Goal: Obtain resource: Obtain resource

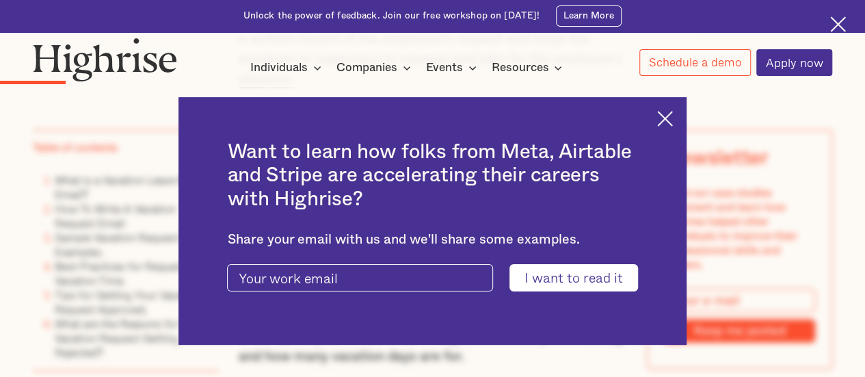
scroll to position [1640, 0]
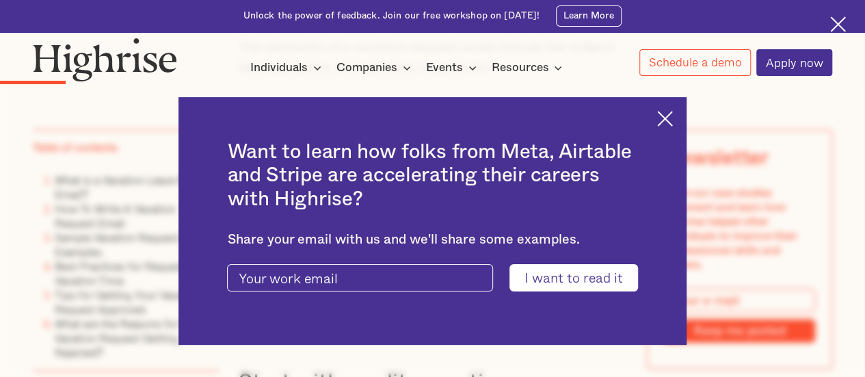
click at [673, 124] on img at bounding box center [665, 119] width 16 height 16
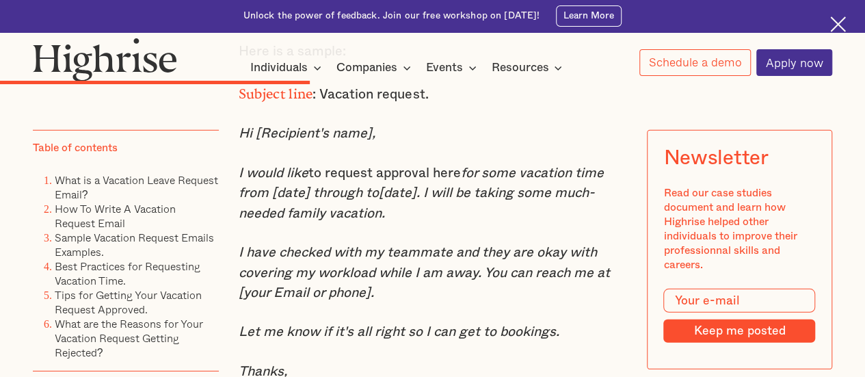
scroll to position [4511, 0]
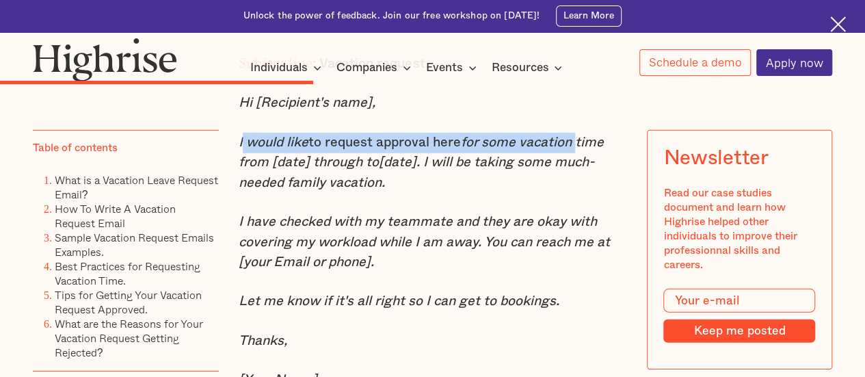
drag, startPoint x: 238, startPoint y: 166, endPoint x: 576, endPoint y: 172, distance: 338.4
click at [576, 172] on p "I would like to request approval here for some vacation time from [date] throug…" at bounding box center [433, 163] width 388 height 61
click at [502, 173] on em "for some vacation time from [date] through to[date]. I will be taking some much…" at bounding box center [421, 162] width 365 height 54
click at [256, 149] on em "I would like" at bounding box center [274, 142] width 70 height 14
drag, startPoint x: 234, startPoint y: 170, endPoint x: 578, endPoint y: 171, distance: 343.1
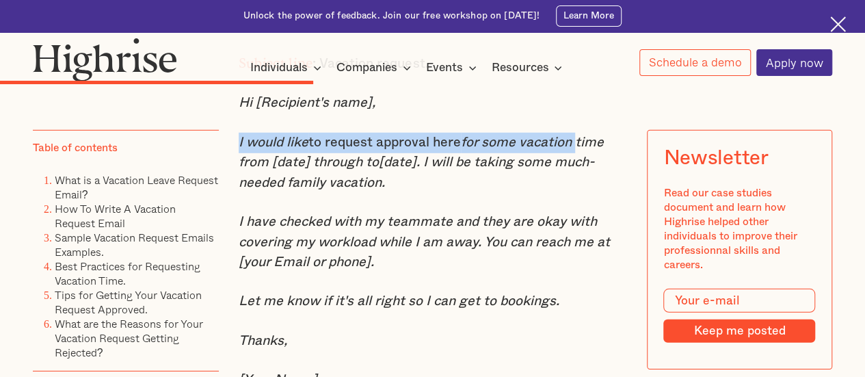
copy p "I would like to request approval here for some vacation"
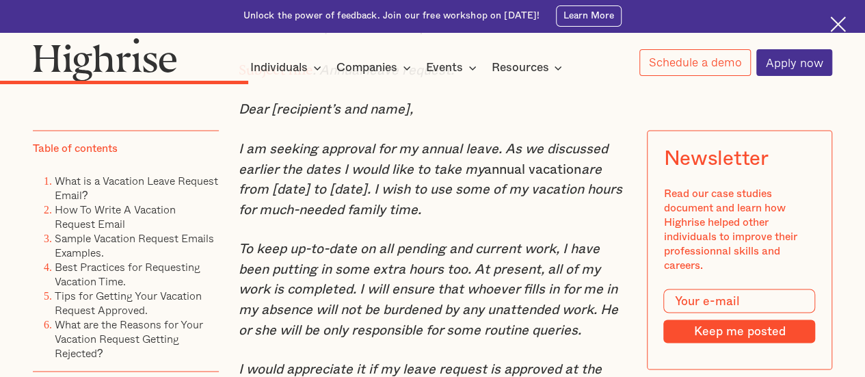
scroll to position [3691, 0]
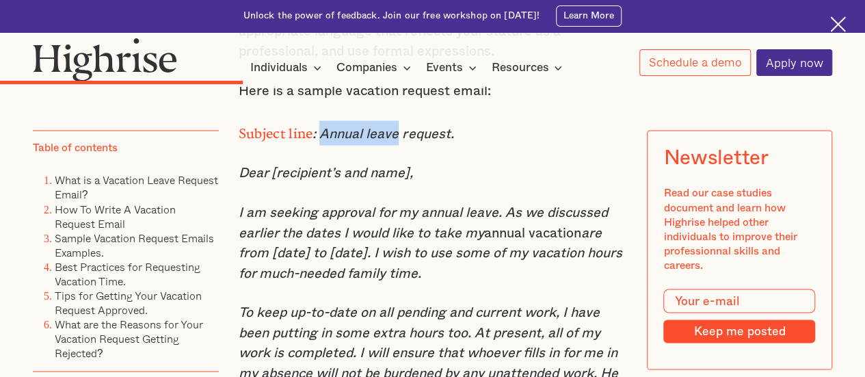
drag, startPoint x: 321, startPoint y: 169, endPoint x: 398, endPoint y: 170, distance: 76.6
click at [398, 141] on em ": Annual leave request." at bounding box center [382, 134] width 141 height 14
copy em "Annual leave"
click at [449, 141] on em ": Annual leave request." at bounding box center [382, 134] width 141 height 14
copy em "Annual leave request"
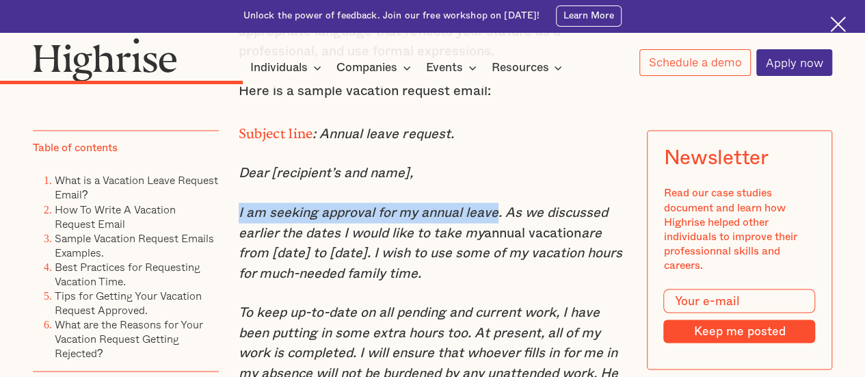
drag, startPoint x: 236, startPoint y: 249, endPoint x: 497, endPoint y: 252, distance: 260.4
click at [497, 239] on em "I am seeking approval for my annual leave. As we discussed earlier the dates I …" at bounding box center [423, 222] width 369 height 34
copy em "I am seeking approval for my annual leave"
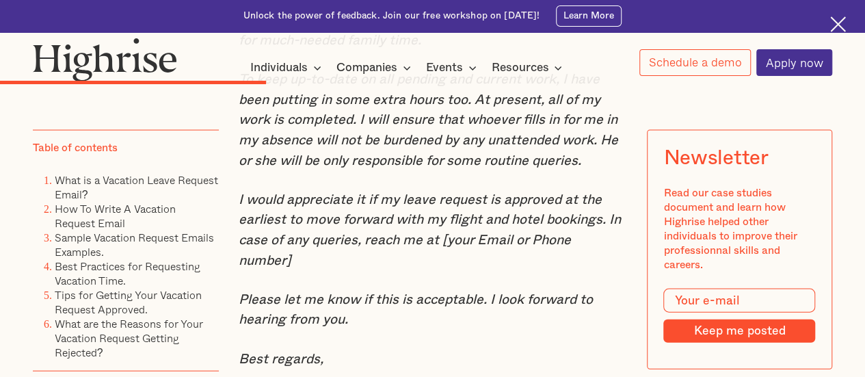
scroll to position [3896, 0]
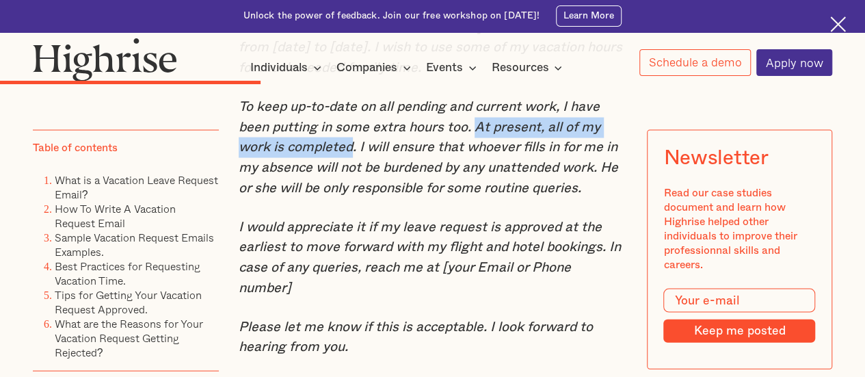
drag, startPoint x: 476, startPoint y: 167, endPoint x: 350, endPoint y: 193, distance: 128.9
click at [350, 193] on em "To keep up-to-date on all pending and current work, I have been putting in some…" at bounding box center [428, 147] width 379 height 94
copy em "At present, all of my work is completed"
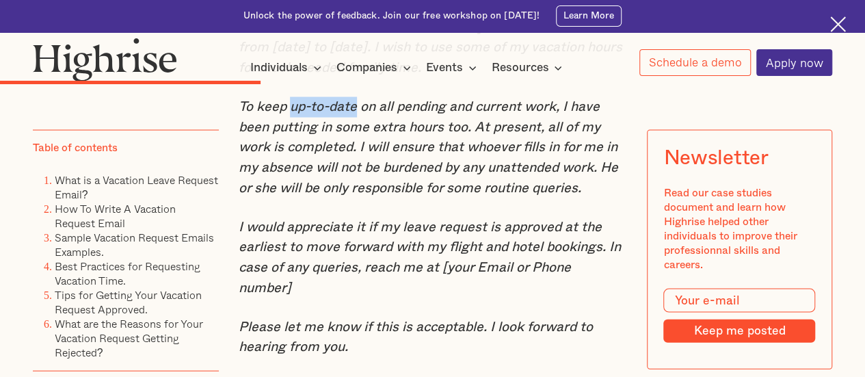
drag, startPoint x: 290, startPoint y: 148, endPoint x: 353, endPoint y: 149, distance: 63.6
click at [353, 149] on em "To keep up-to-date on all pending and current work, I have been putting in some…" at bounding box center [428, 147] width 379 height 94
copy em "up-to-date"
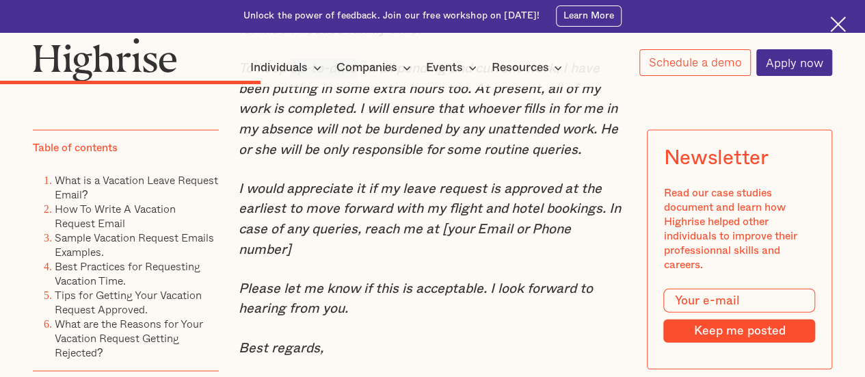
scroll to position [3964, 0]
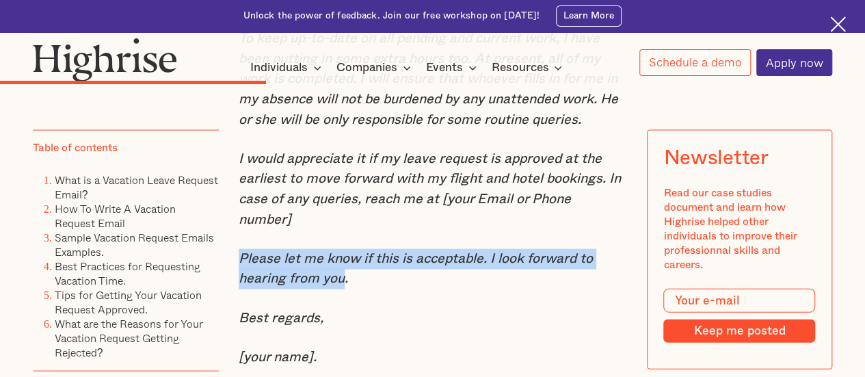
drag, startPoint x: 343, startPoint y: 301, endPoint x: 223, endPoint y: 282, distance: 121.7
copy em "Please let me know if this is acceptable. I look forward to hearing from you"
